Goal: Task Accomplishment & Management: Manage account settings

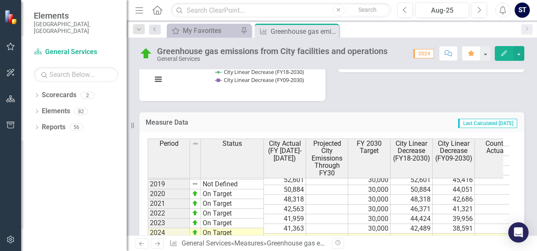
scroll to position [546, 0]
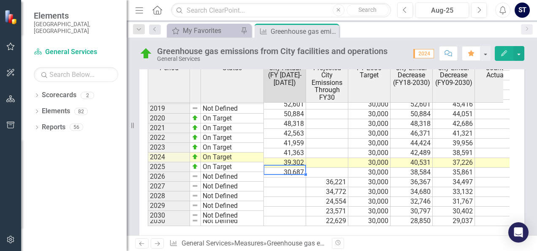
click at [291, 174] on td "30,687" at bounding box center [285, 173] width 42 height 10
click at [291, 169] on textarea at bounding box center [284, 164] width 43 height 10
type textarea "30687"
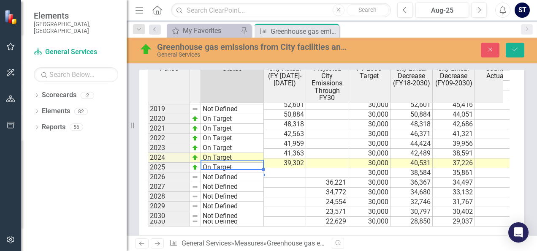
click at [231, 172] on td "On Target" at bounding box center [232, 167] width 63 height 10
click at [219, 172] on td "On Target" at bounding box center [232, 167] width 63 height 10
click at [224, 172] on td "On Target" at bounding box center [232, 167] width 63 height 10
click at [226, 172] on td "On Target" at bounding box center [232, 167] width 63 height 10
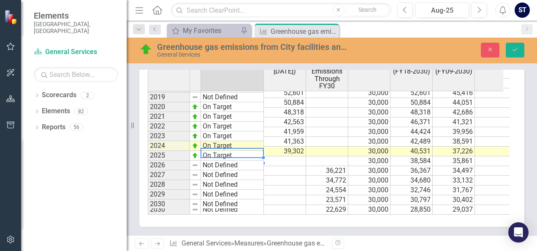
click at [217, 153] on td "On Target" at bounding box center [232, 156] width 63 height 10
click at [218, 153] on td "On Target" at bounding box center [232, 156] width 63 height 10
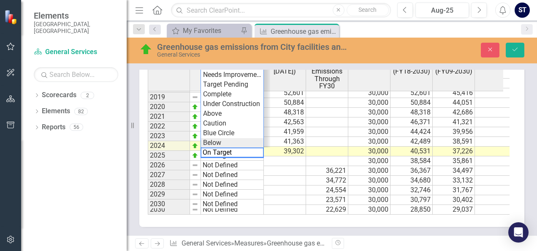
scroll to position [0, 0]
drag, startPoint x: 234, startPoint y: 152, endPoint x: 187, endPoint y: 152, distance: 47.7
click at [187, 152] on div "Period Status City Actual (FY [DATE]-[DATE]) Projected City Emissions Through F…" at bounding box center [329, 132] width 362 height 163
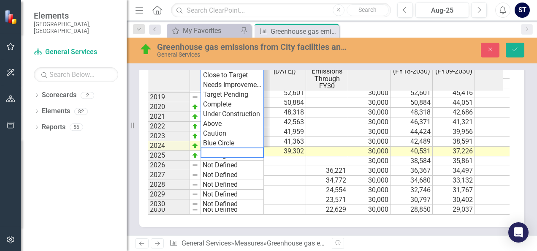
type textarea "Not Defined"
click at [292, 156] on td at bounding box center [285, 161] width 42 height 10
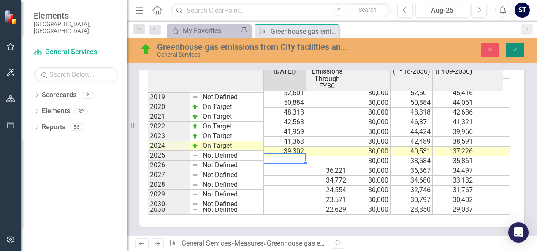
click at [515, 46] on icon "Save" at bounding box center [515, 49] width 8 height 6
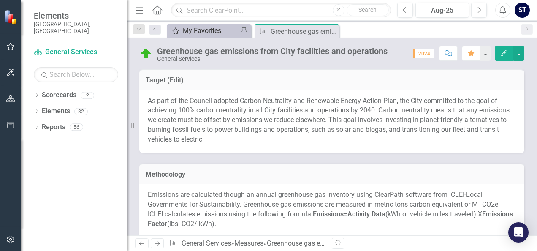
click at [184, 32] on div "My Favorites" at bounding box center [211, 30] width 56 height 11
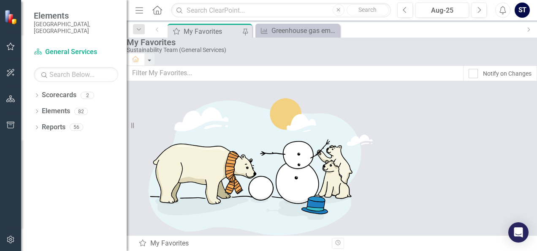
scroll to position [201, 0]
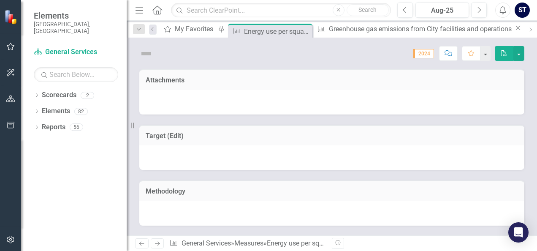
click at [268, 200] on div "Methodology" at bounding box center [331, 190] width 385 height 21
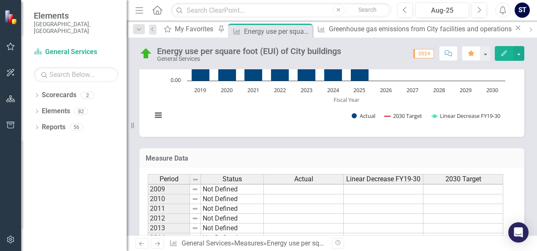
scroll to position [97, 0]
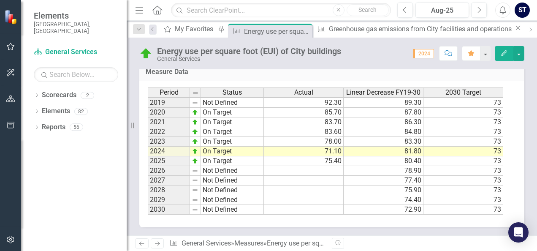
click at [328, 157] on td "75.40" at bounding box center [304, 161] width 80 height 10
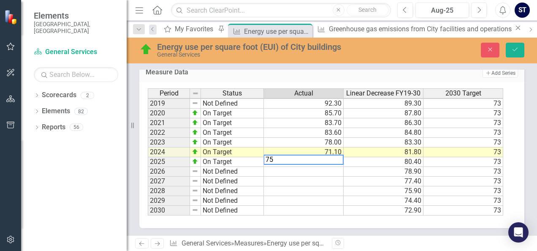
type textarea "7"
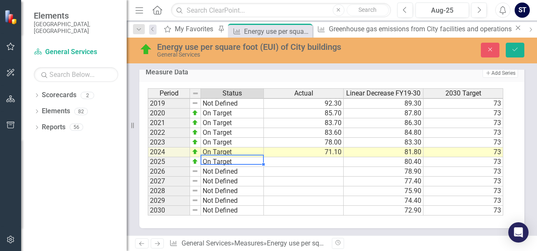
click at [251, 160] on td "On Target" at bounding box center [232, 162] width 63 height 10
click at [223, 160] on td "On Target" at bounding box center [232, 162] width 63 height 10
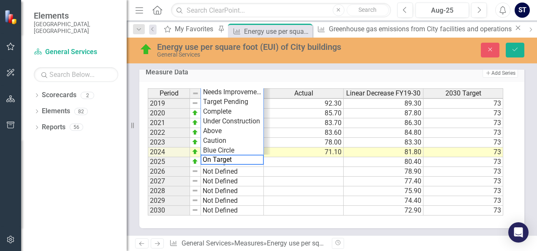
click at [223, 160] on textarea "On Target" at bounding box center [231, 159] width 63 height 10
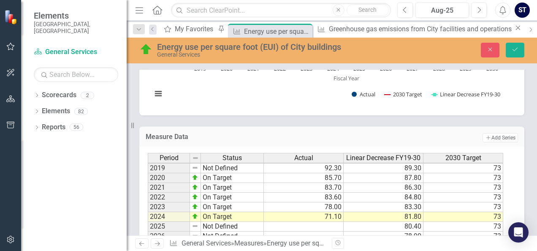
scroll to position [519, 0]
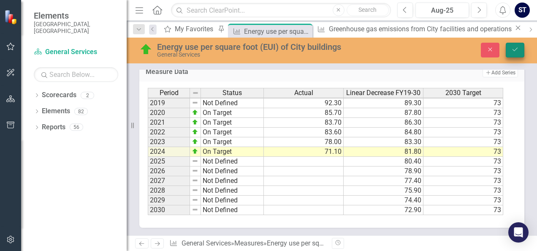
type textarea "Not Defined"
click at [514, 50] on icon "Save" at bounding box center [515, 49] width 8 height 6
